Goal: Information Seeking & Learning: Learn about a topic

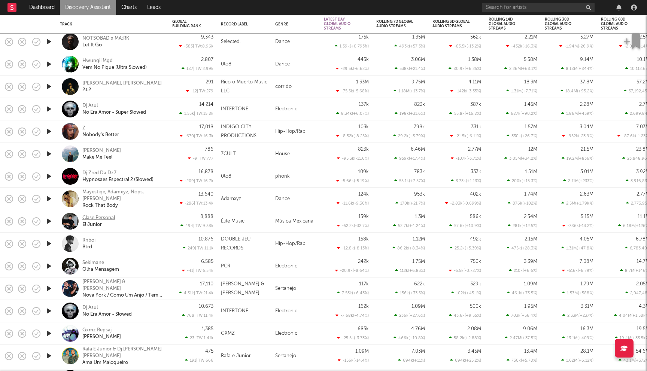
click at [110, 216] on div "Clase Personal" at bounding box center [98, 218] width 33 height 7
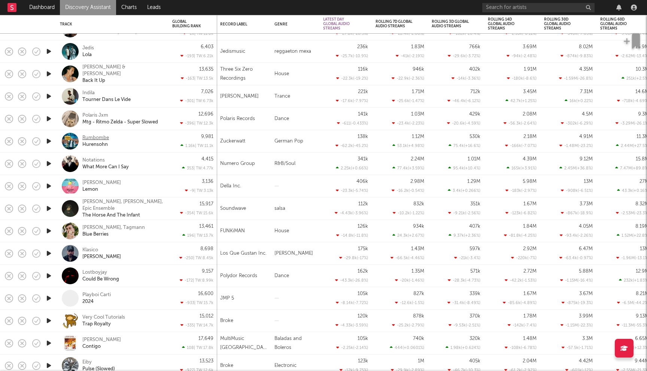
click at [103, 137] on div "Rumbombe" at bounding box center [95, 138] width 27 height 7
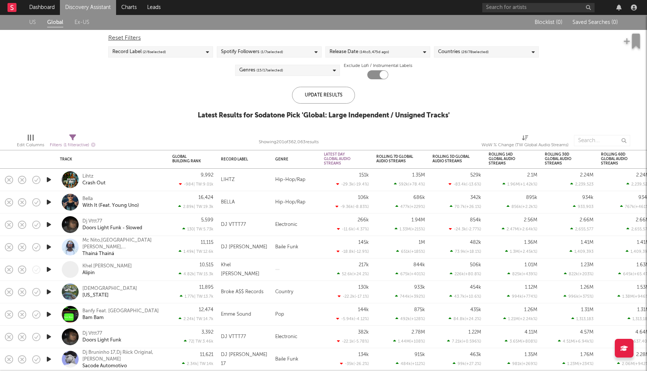
click at [81, 7] on link "Discovery Assistant" at bounding box center [88, 7] width 56 height 15
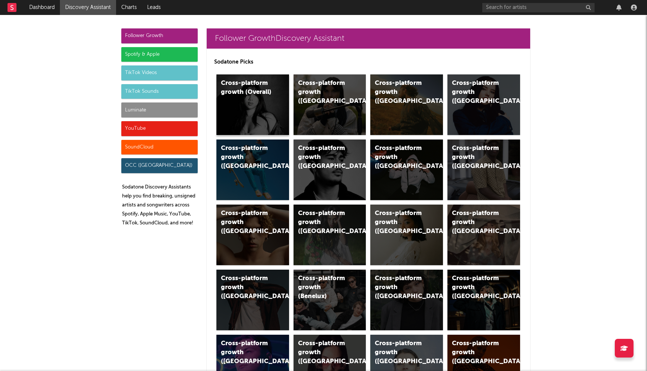
click at [260, 113] on div "Cross-platform growth (Overall)" at bounding box center [252, 105] width 73 height 61
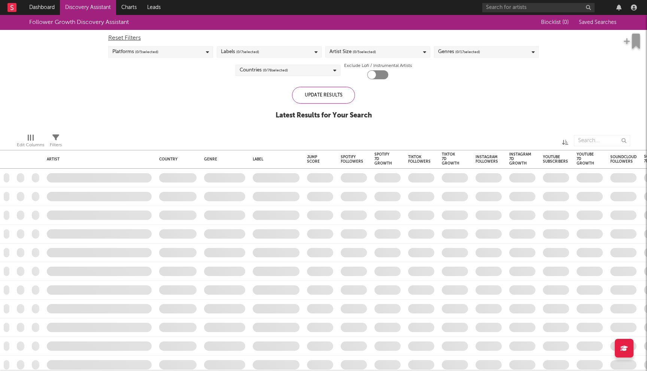
checkbox input "true"
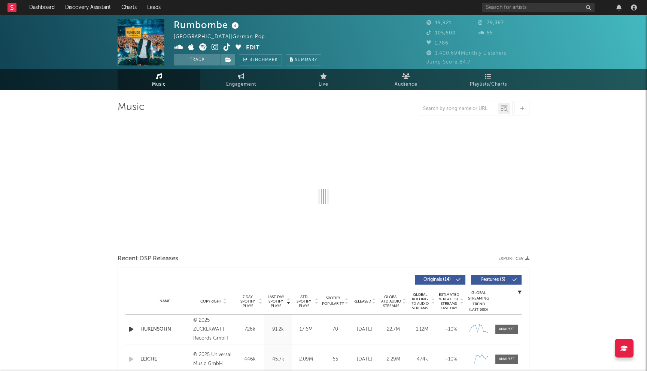
select select "6m"
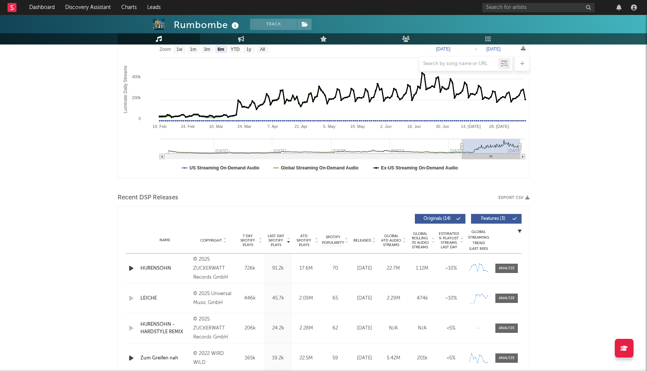
scroll to position [156, 0]
